Goal: Task Accomplishment & Management: Use online tool/utility

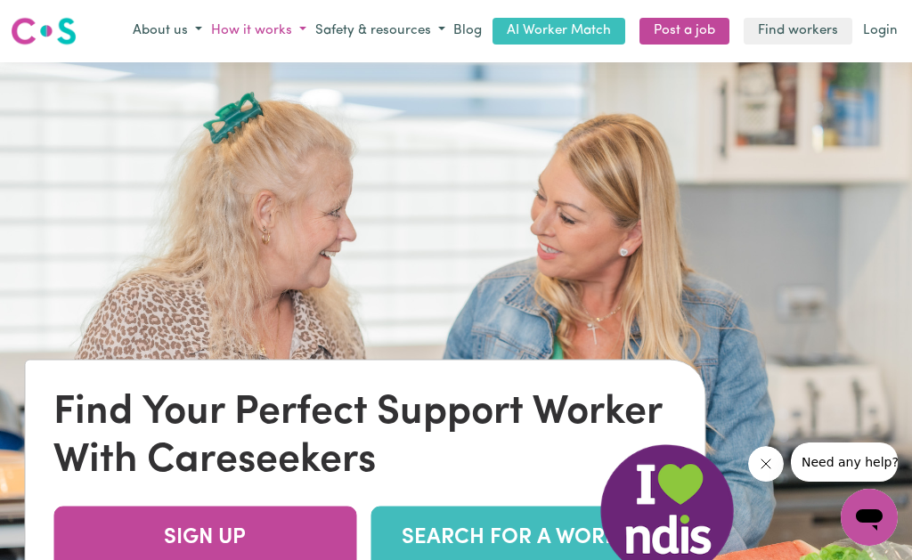
click at [311, 29] on button "How it works" at bounding box center [259, 31] width 104 height 29
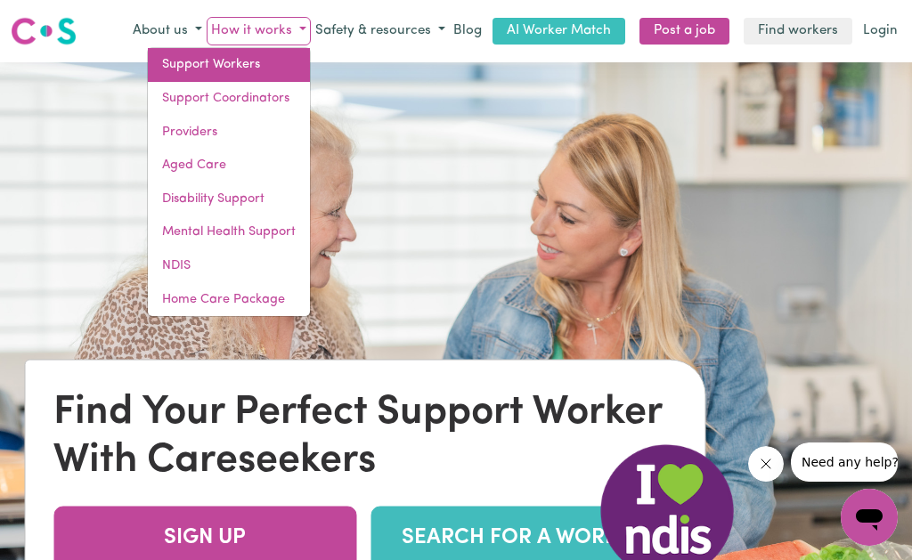
click at [272, 68] on link "Support Workers" at bounding box center [229, 65] width 162 height 34
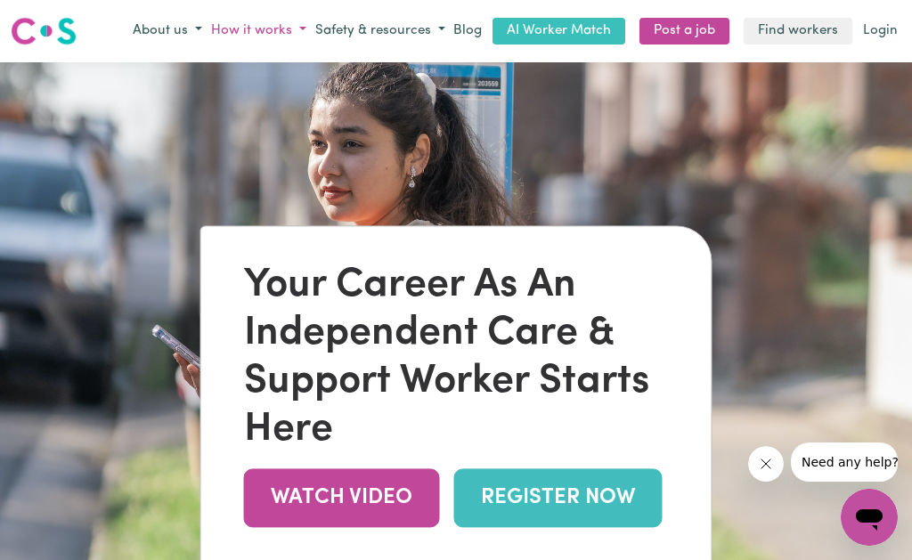
click at [307, 30] on button "How it works" at bounding box center [259, 31] width 104 height 29
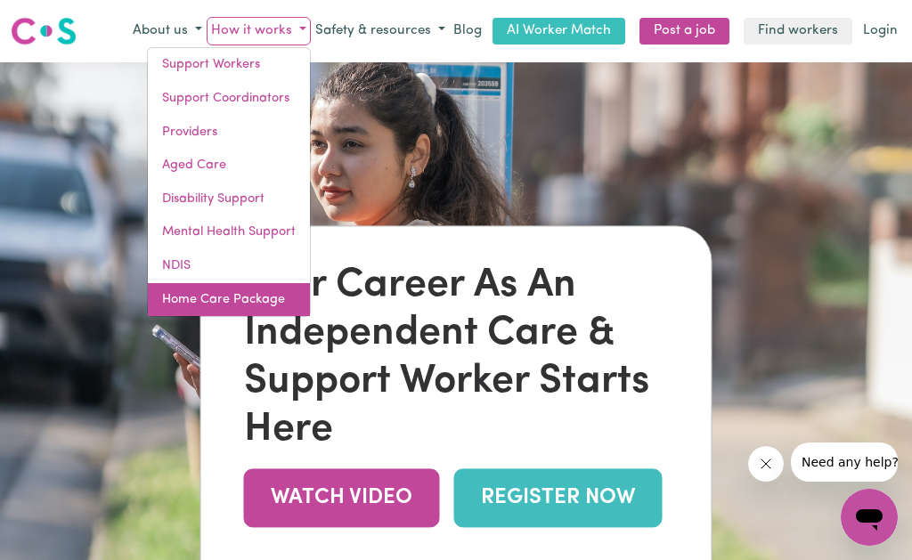
click at [259, 296] on link "Home Care Package" at bounding box center [229, 300] width 162 height 34
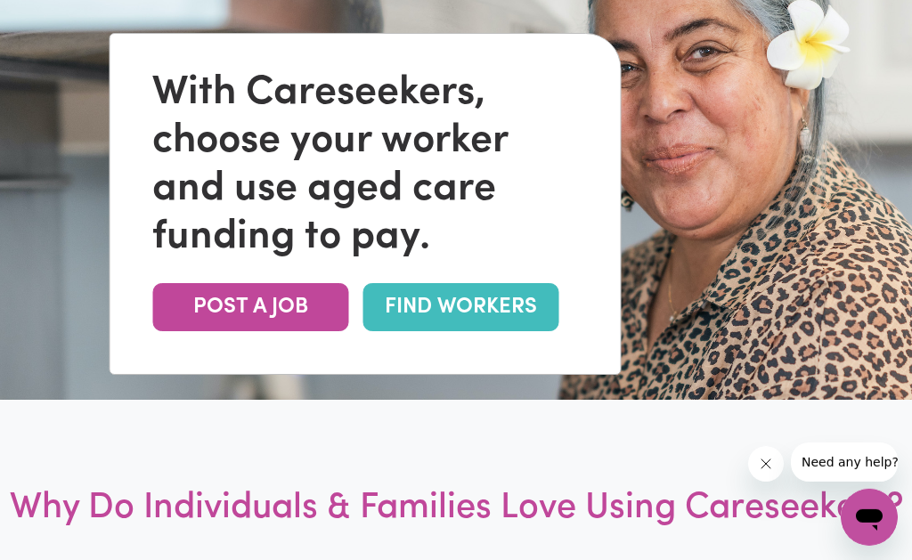
scroll to position [273, 0]
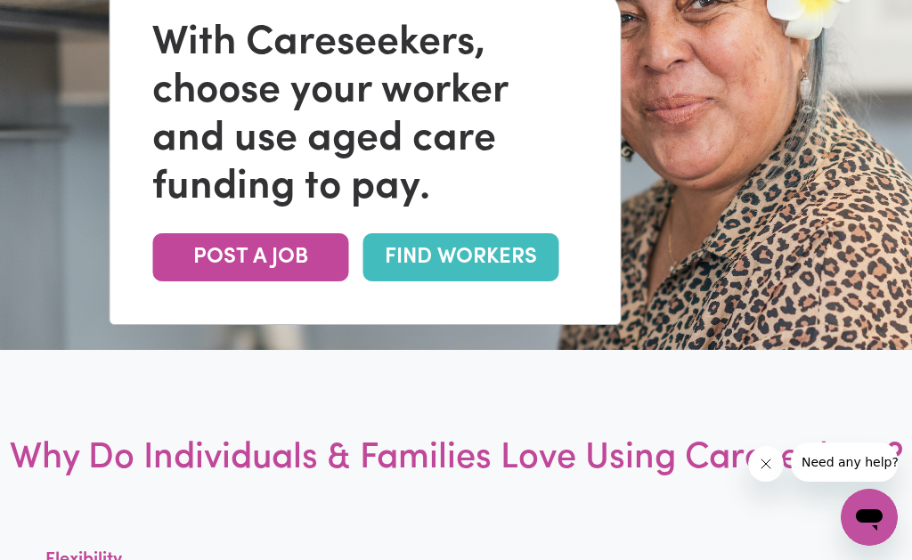
click at [470, 267] on link "FIND WORKERS" at bounding box center [461, 257] width 196 height 48
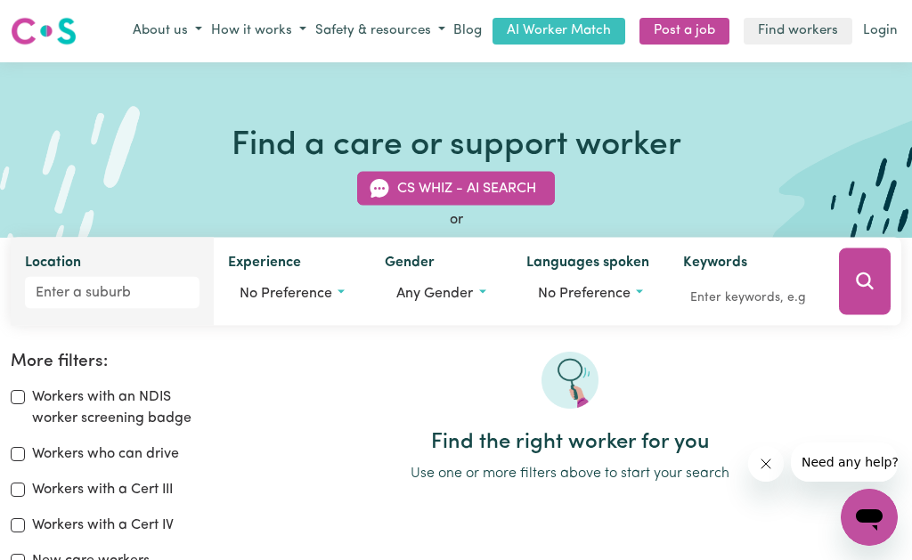
click at [66, 266] on label "Location" at bounding box center [53, 263] width 56 height 25
click at [66, 276] on input "Location" at bounding box center [112, 292] width 175 height 32
click at [70, 296] on input "Location" at bounding box center [112, 292] width 175 height 32
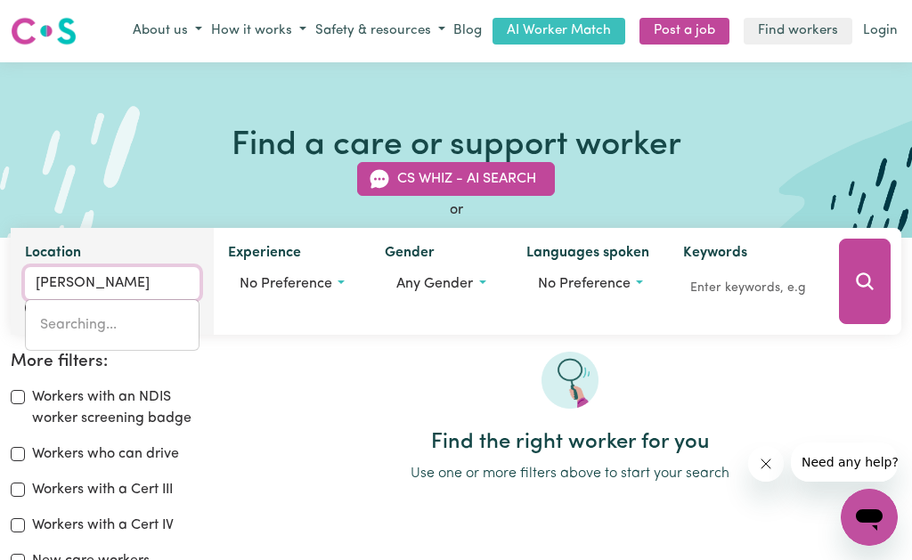
click at [72, 282] on input "scarbrough" at bounding box center [112, 283] width 175 height 32
type input "scarborough"
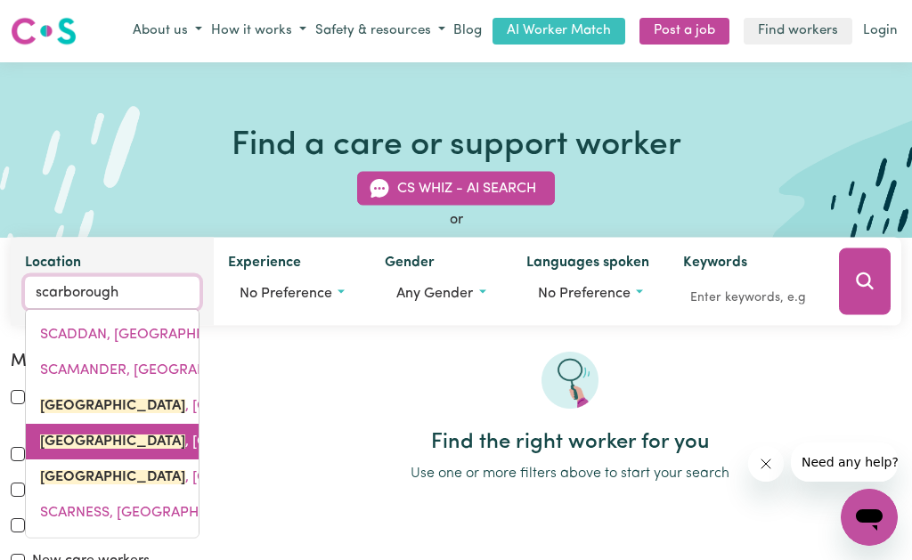
click at [102, 437] on mark "SCARBOROUGH" at bounding box center [112, 441] width 145 height 14
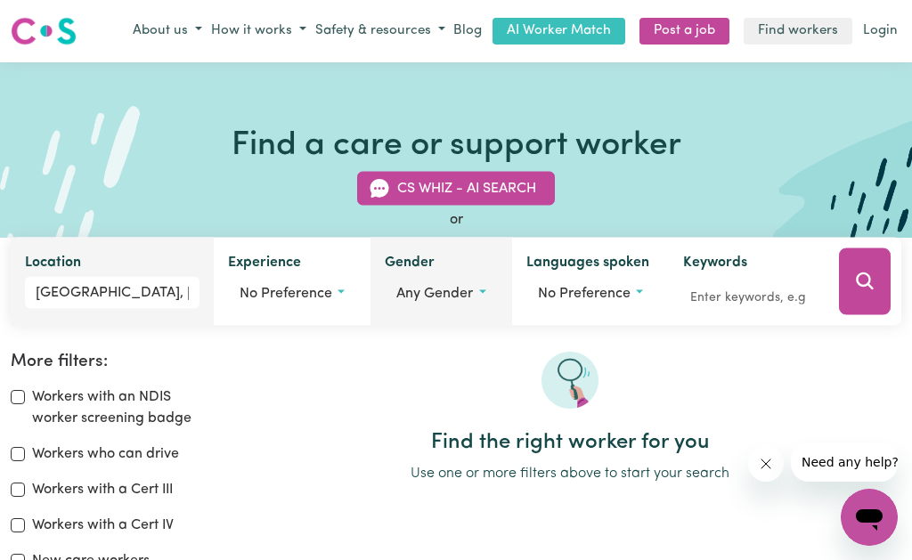
click at [483, 301] on button "Any gender" at bounding box center [441, 293] width 112 height 34
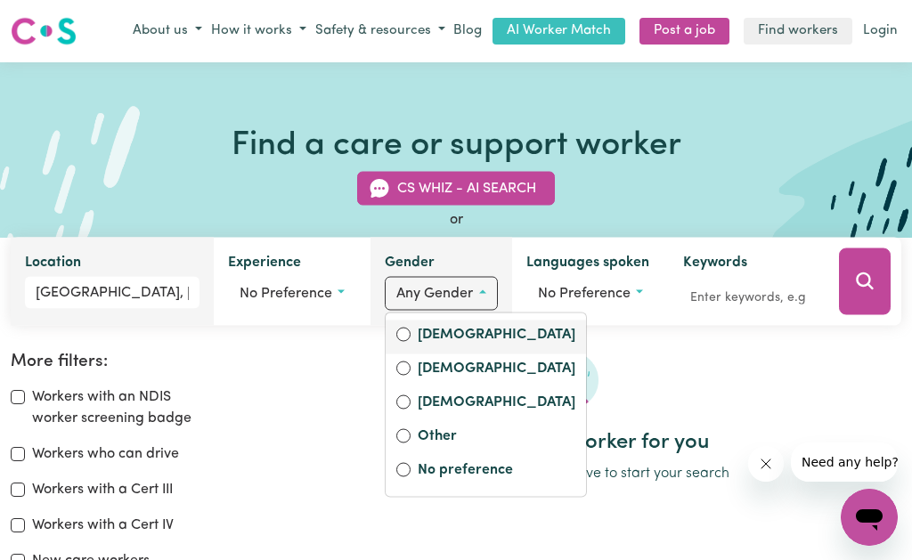
click at [459, 341] on label "Female" at bounding box center [497, 335] width 158 height 25
click at [411, 341] on input "Female" at bounding box center [404, 334] width 14 height 14
radio input "true"
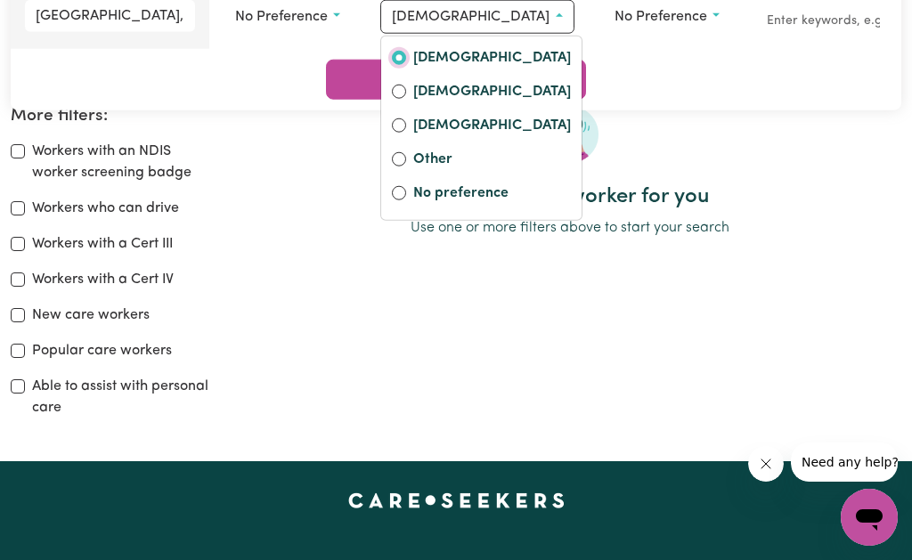
scroll to position [364, 0]
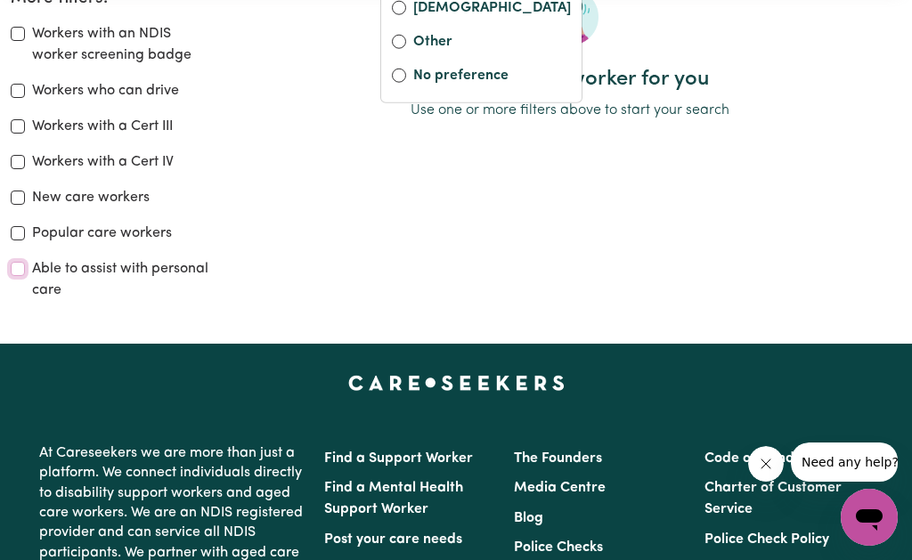
click at [15, 274] on input "Able to assist with personal care" at bounding box center [18, 269] width 14 height 14
checkbox input "true"
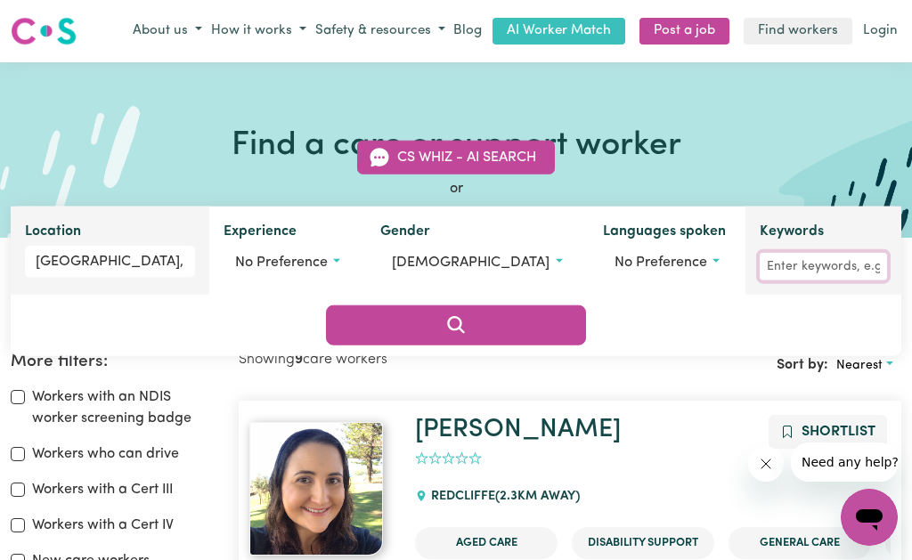
click at [760, 281] on input "Keywords" at bounding box center [823, 267] width 127 height 28
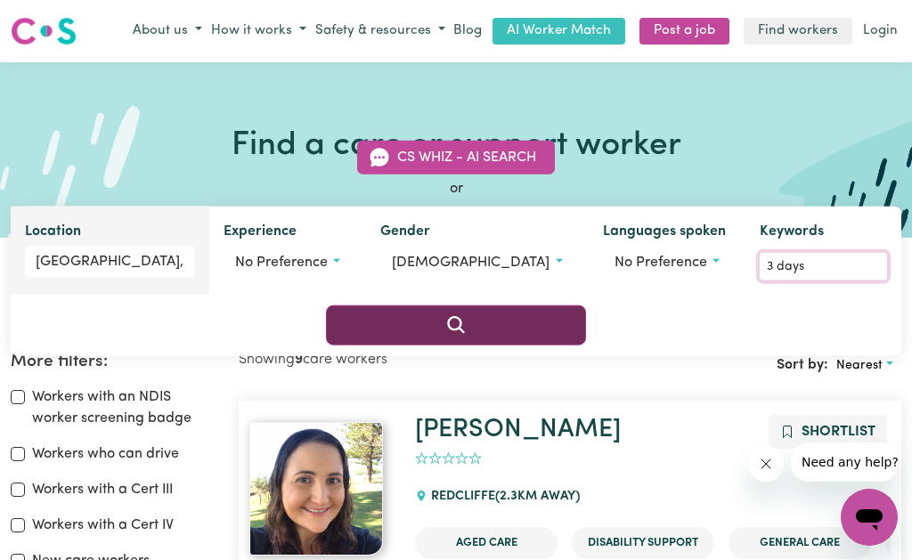
type input "3 days"
click at [587, 306] on button "Search" at bounding box center [456, 325] width 261 height 39
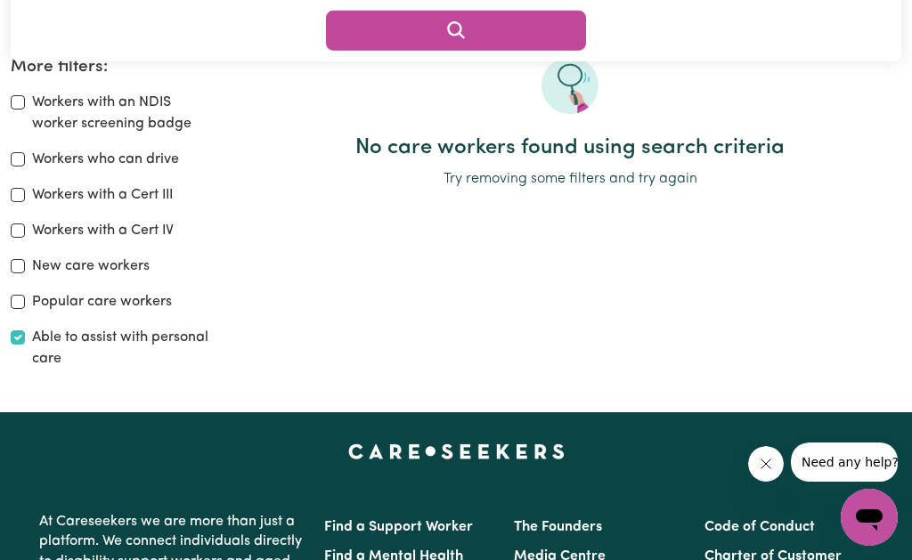
scroll to position [204, 0]
